Goal: Book appointment/travel/reservation

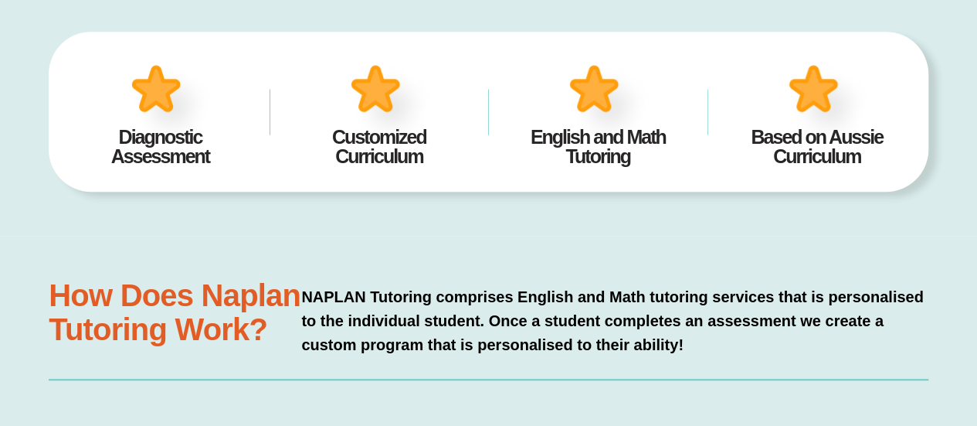
scroll to position [487, 0]
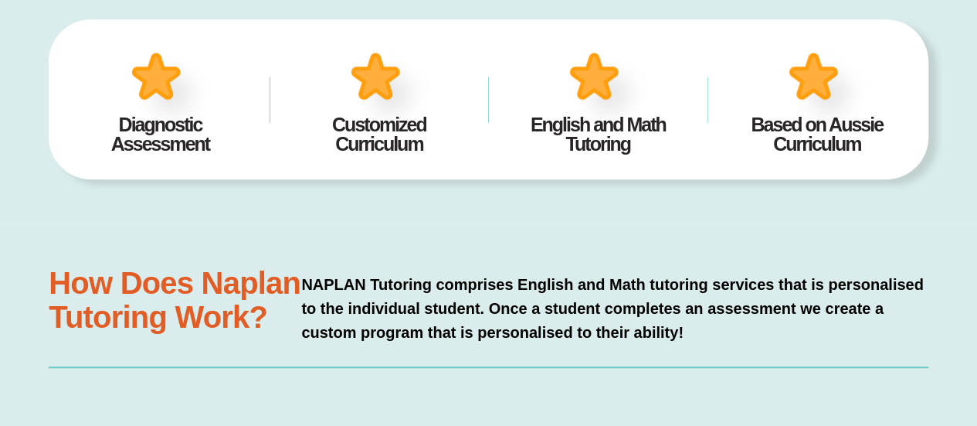
click at [600, 87] on img at bounding box center [609, 91] width 96 height 93
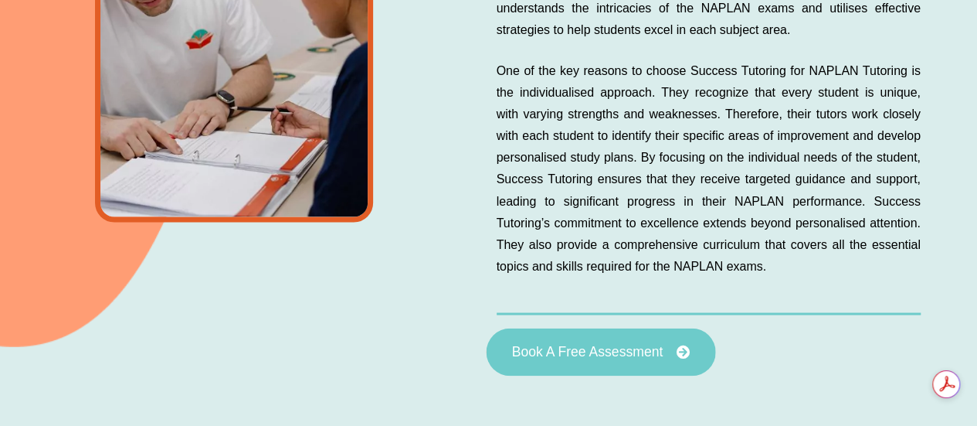
scroll to position [0, 0]
click at [669, 339] on link "Book A Free Assessment" at bounding box center [600, 351] width 229 height 48
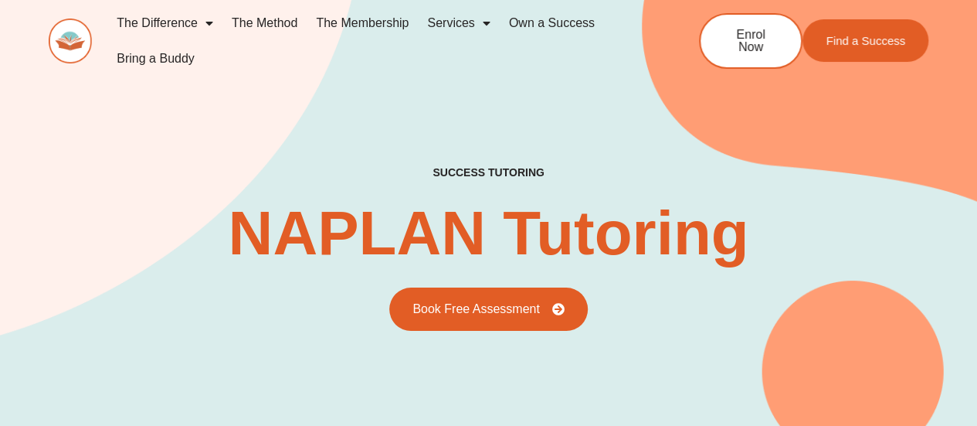
click at [260, 16] on link "The Method" at bounding box center [264, 23] width 84 height 36
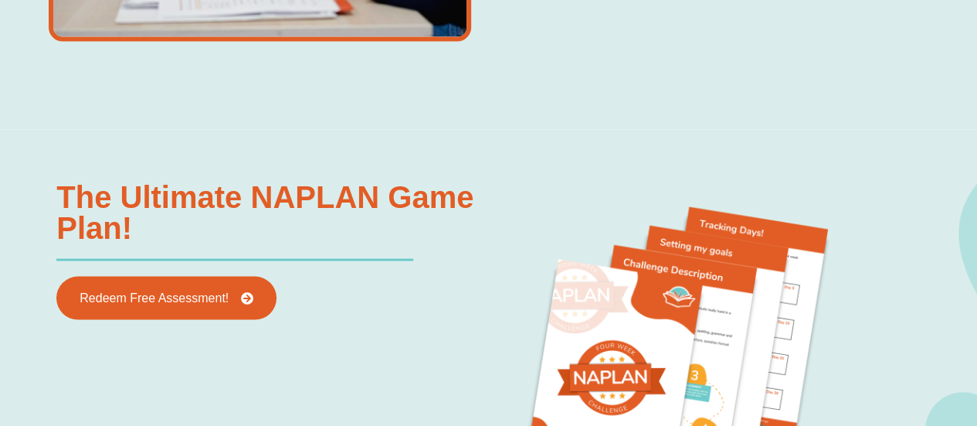
scroll to position [1505, 0]
